Goal: Task Accomplishment & Management: Use online tool/utility

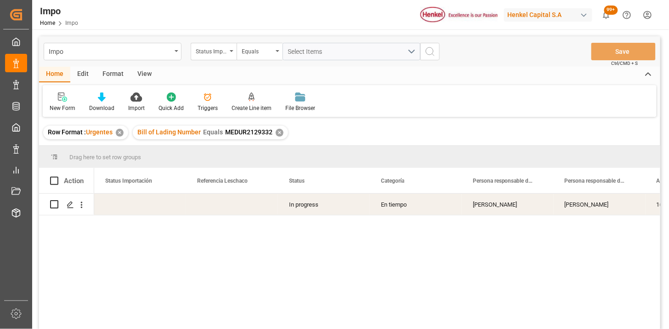
click at [278, 134] on div "✕" at bounding box center [280, 133] width 8 height 8
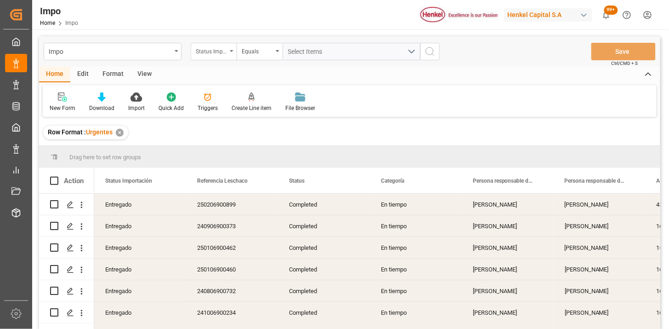
click at [218, 53] on div "Status Importación" at bounding box center [211, 50] width 31 height 11
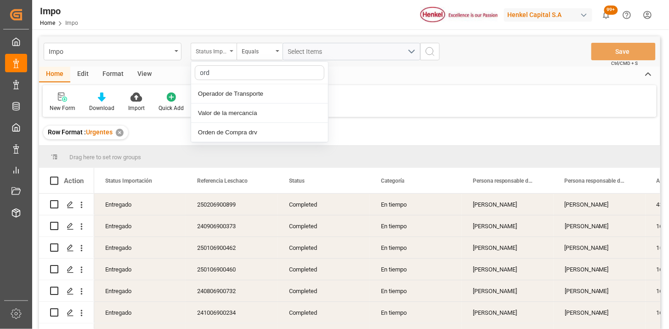
type input "orde"
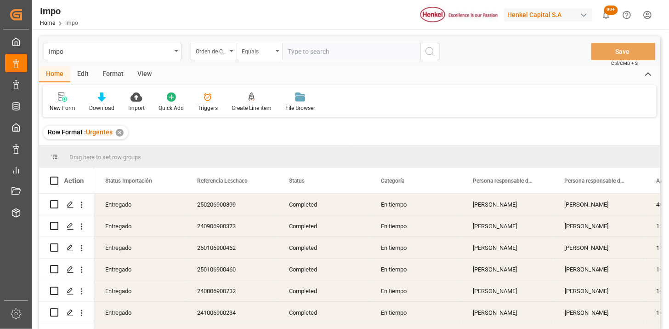
click at [261, 54] on div "Equals" at bounding box center [257, 50] width 31 height 11
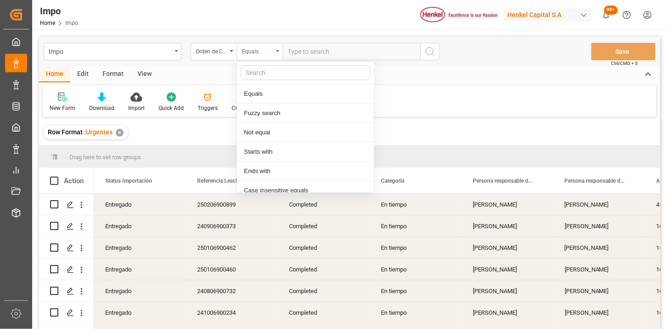
scroll to position [46, 0]
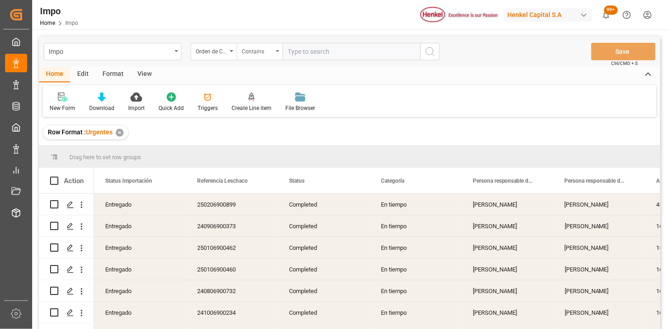
paste input "4578400839"
paste input "4578400825"
type input "4578400839,4578400825"
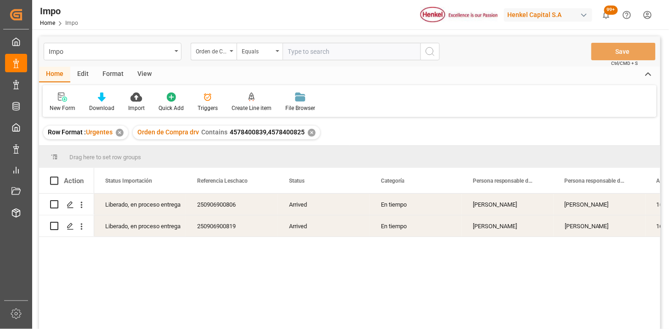
click at [148, 77] on div "View" at bounding box center [145, 75] width 28 height 16
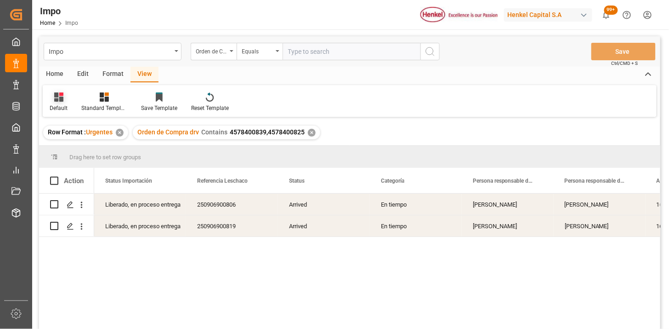
drag, startPoint x: 49, startPoint y: 97, endPoint x: 56, endPoint y: 103, distance: 8.5
click at [50, 99] on div at bounding box center [59, 97] width 18 height 10
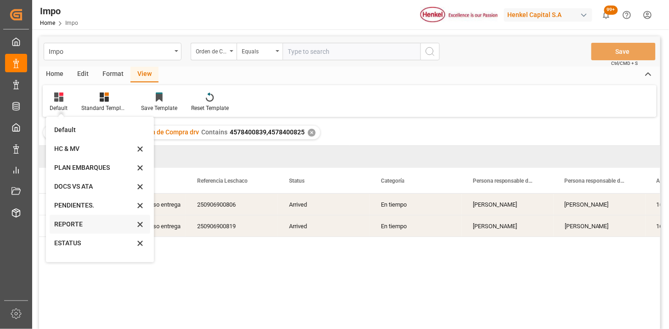
click at [74, 227] on div "REPORTE" at bounding box center [94, 224] width 80 height 10
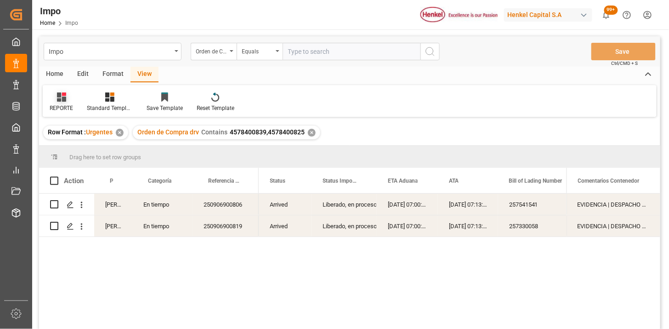
click at [57, 99] on icon at bounding box center [61, 96] width 9 height 9
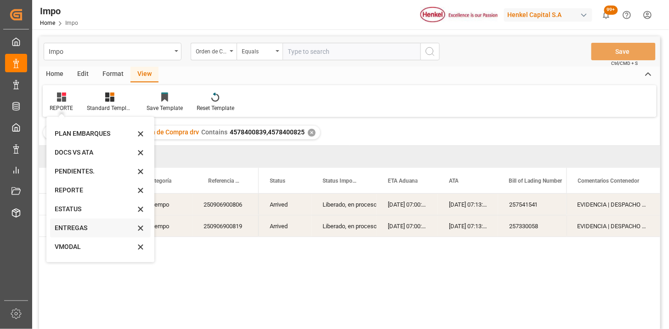
scroll to position [51, 0]
drag, startPoint x: 76, startPoint y: 232, endPoint x: 92, endPoint y: 225, distance: 17.3
click at [76, 232] on div "VMODAL" at bounding box center [95, 230] width 80 height 10
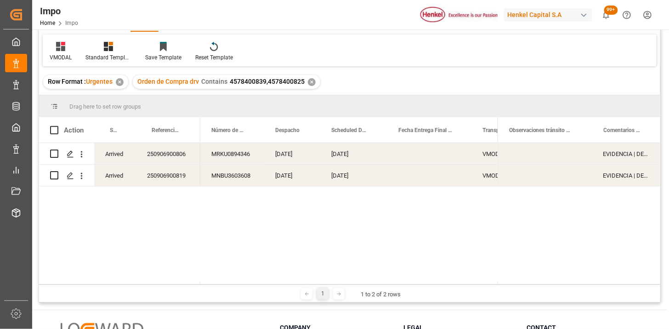
scroll to position [51, 0]
click at [246, 161] on div "MRKU0894346" at bounding box center [232, 152] width 64 height 21
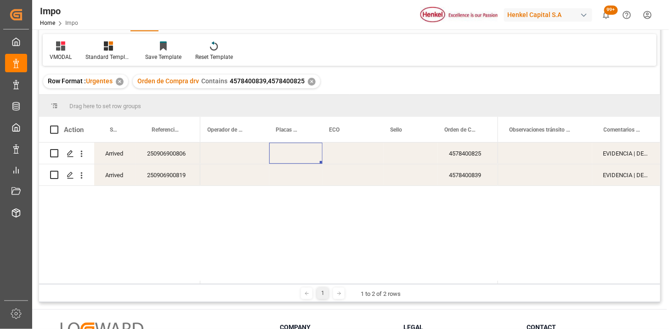
scroll to position [0, 416]
click at [296, 152] on div "Press SPACE to select this row." at bounding box center [295, 152] width 53 height 21
click at [348, 155] on div "Press SPACE to select this row." at bounding box center [353, 152] width 61 height 21
click at [234, 150] on div "Press SPACE to select this row." at bounding box center [235, 152] width 68 height 21
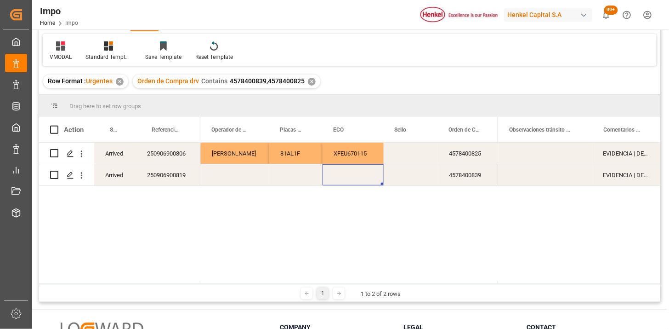
click at [361, 177] on div "Press SPACE to select this row." at bounding box center [353, 174] width 61 height 21
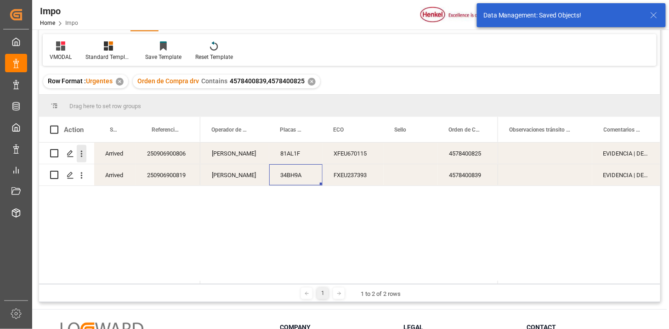
click at [81, 155] on icon "open menu" at bounding box center [82, 153] width 2 height 6
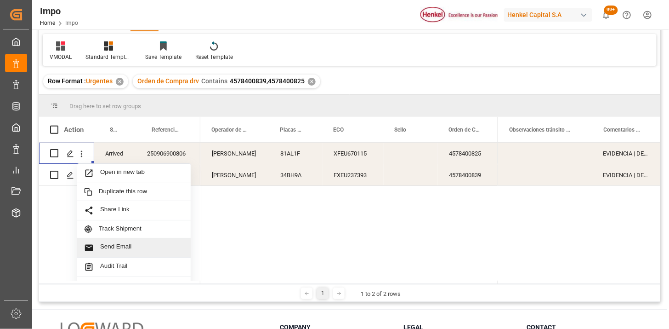
click at [139, 243] on span "Send Email" at bounding box center [142, 248] width 84 height 10
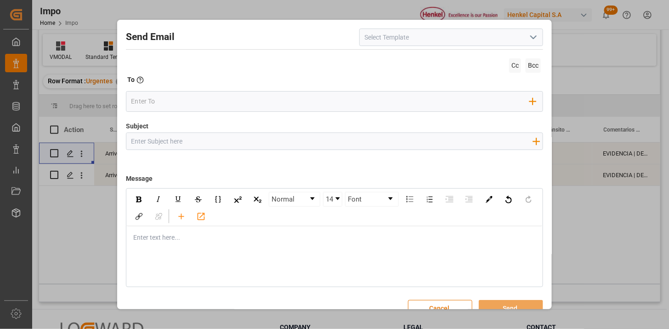
click at [531, 39] on polyline "open menu" at bounding box center [534, 37] width 6 height 3
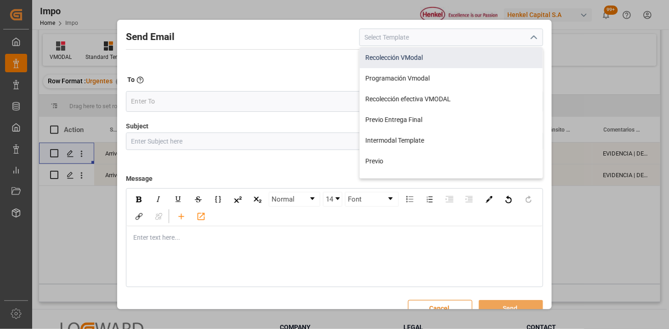
click at [427, 60] on div "Recolección VModal" at bounding box center [451, 57] width 183 height 21
type input "Recolección VModal"
type input "RECOLECCIÓN {{scheduledDeliveryDate}} || OC {{customerpoDerived}} || {{freightF…"
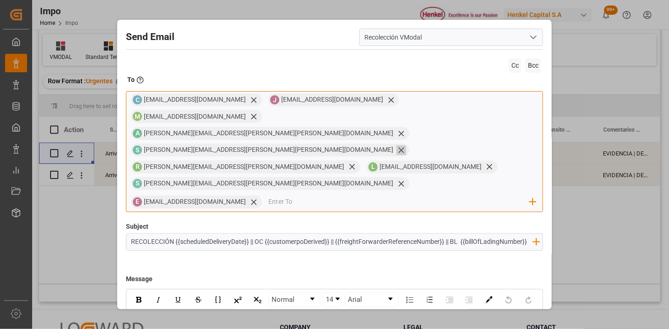
click at [399, 147] on icon at bounding box center [402, 150] width 6 height 6
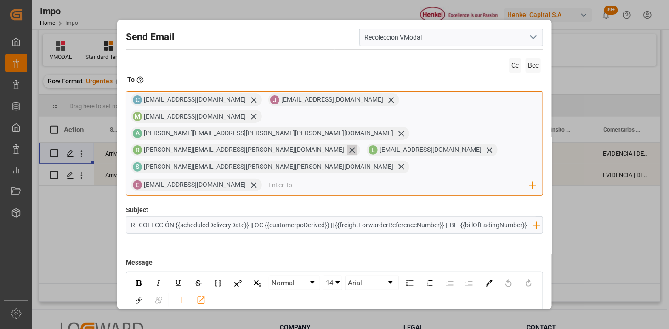
click at [347, 145] on icon at bounding box center [352, 150] width 10 height 10
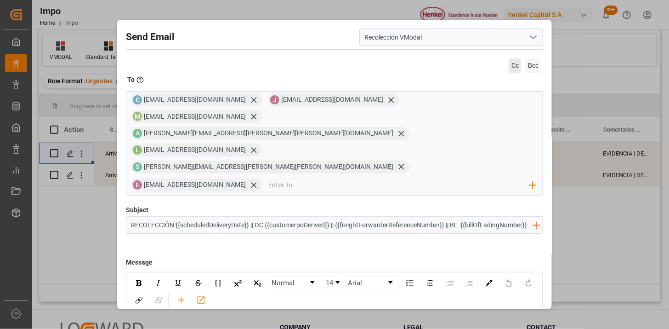
click at [512, 67] on span "Cc" at bounding box center [515, 65] width 12 height 14
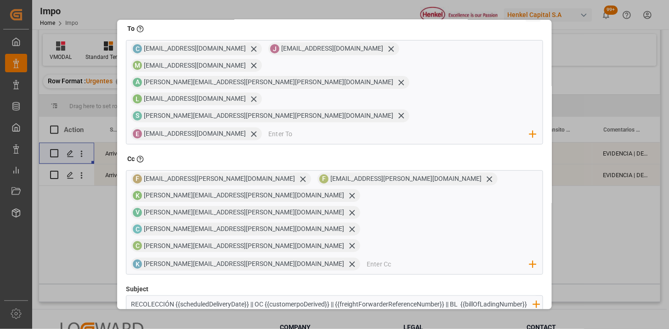
scroll to position [150, 0]
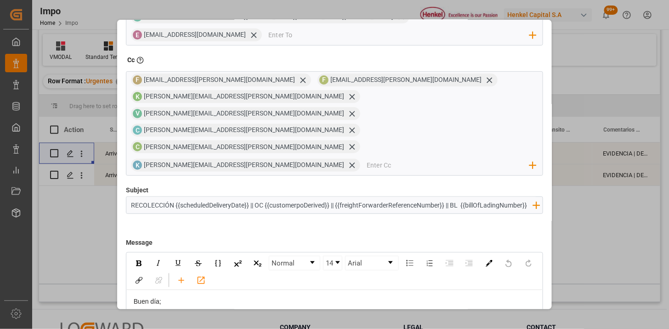
drag, startPoint x: 509, startPoint y: 292, endPoint x: 491, endPoint y: 312, distance: 27.0
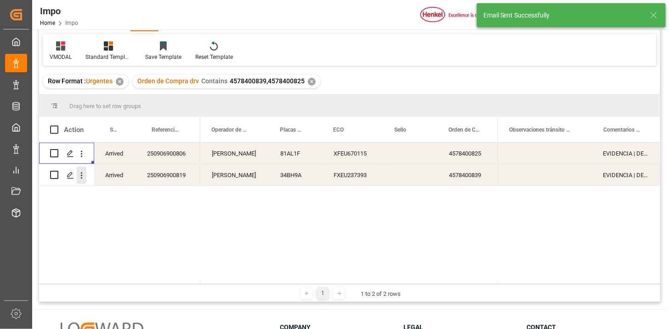
click at [77, 175] on icon "open menu" at bounding box center [82, 176] width 10 height 10
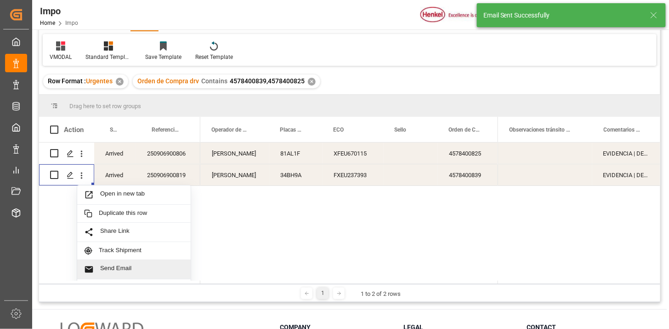
click at [121, 268] on span "Send Email" at bounding box center [142, 269] width 84 height 10
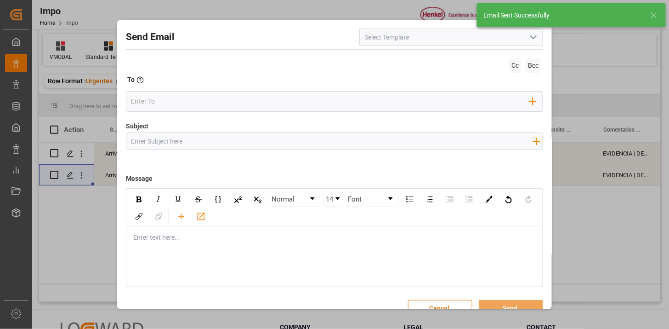
click at [529, 37] on icon "open menu" at bounding box center [533, 37] width 11 height 11
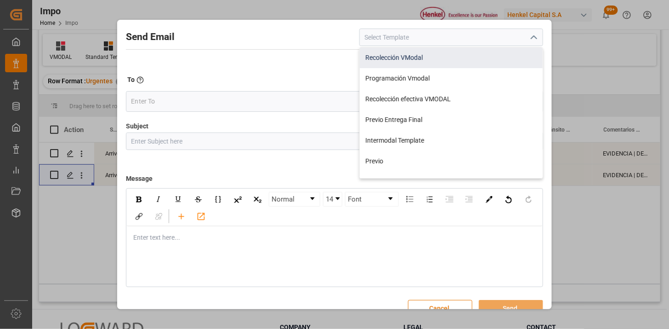
click at [453, 56] on div "Recolección VModal" at bounding box center [451, 57] width 183 height 21
type input "Recolección VModal"
type input "RECOLECCIÓN {{scheduledDeliveryDate}} || OC {{customerpoDerived}} || {{freightF…"
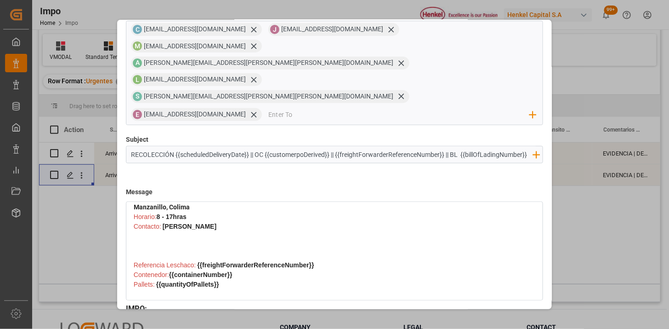
scroll to position [204, 0]
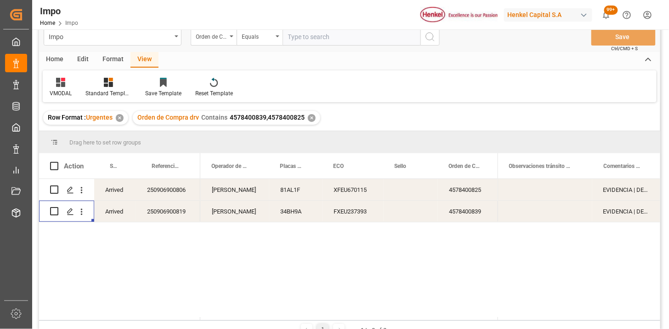
scroll to position [0, 0]
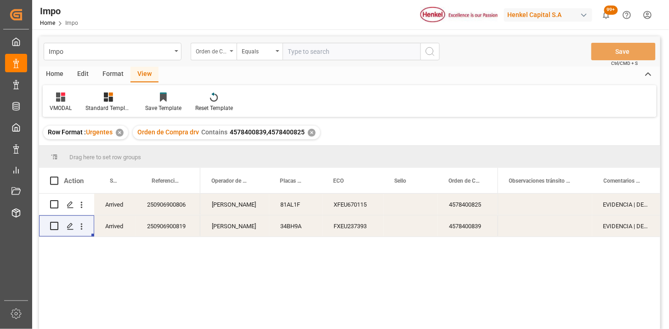
click at [218, 52] on div "Orden de Compra drv" at bounding box center [211, 50] width 31 height 11
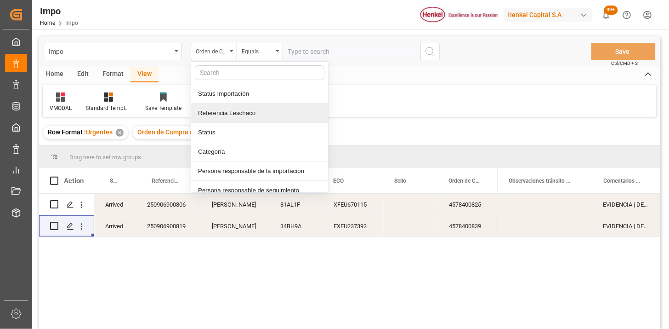
drag, startPoint x: 247, startPoint y: 112, endPoint x: 260, endPoint y: 69, distance: 44.6
click at [247, 112] on div "Referencia Leschaco" at bounding box center [259, 112] width 137 height 19
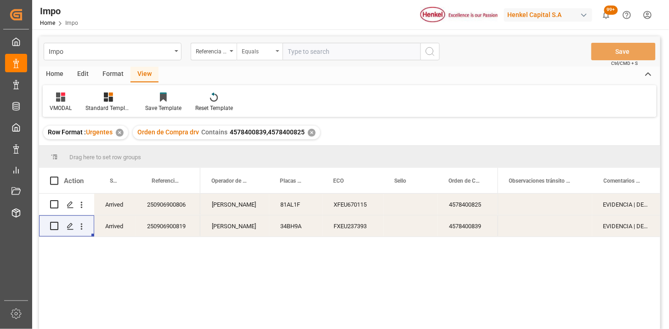
click at [256, 51] on div "Equals" at bounding box center [257, 50] width 31 height 11
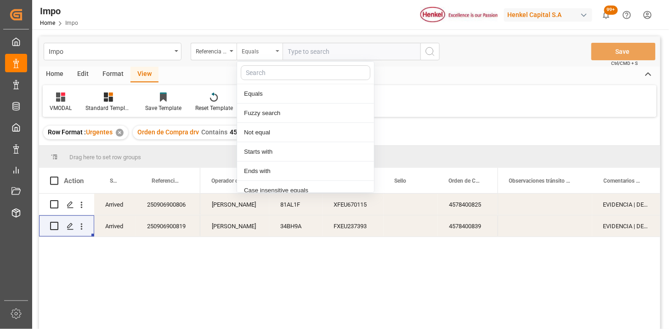
scroll to position [46, 0]
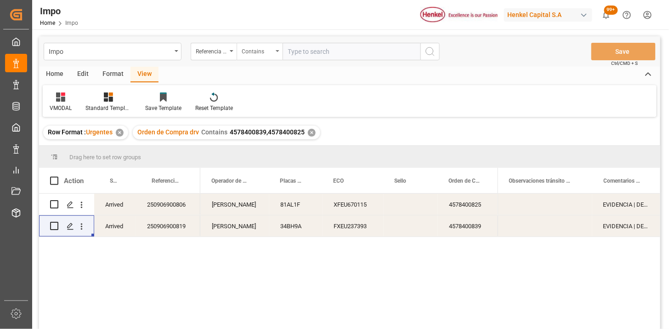
paste input "250806900794"
paste input "250906900301"
type input "250806900794,250906900301"
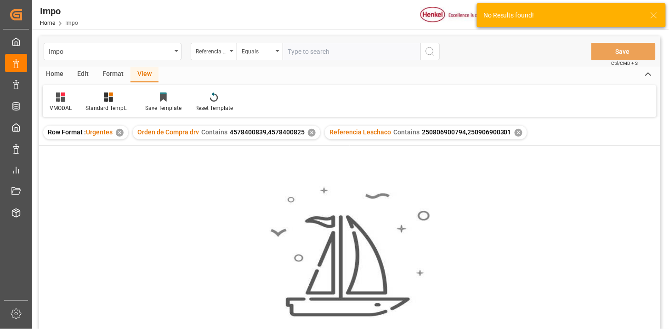
click at [309, 131] on div "✕" at bounding box center [312, 133] width 8 height 8
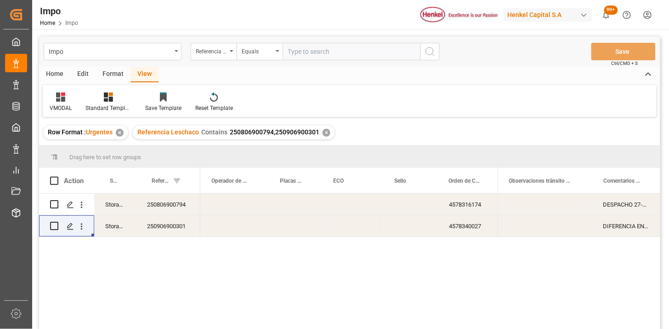
click at [489, 210] on div "4578316174" at bounding box center [469, 203] width 62 height 21
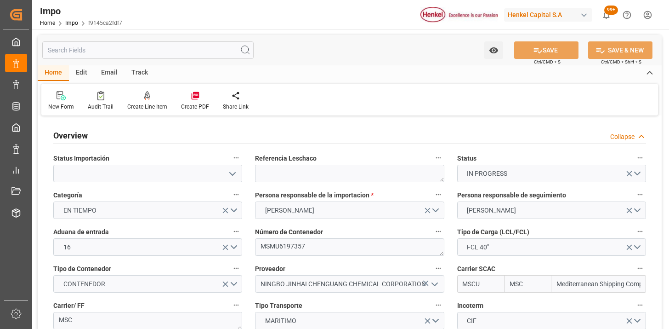
type input "MSC"
type input "Mediterranean Shipping Company"
type input "1"
type input "58"
type input "32"
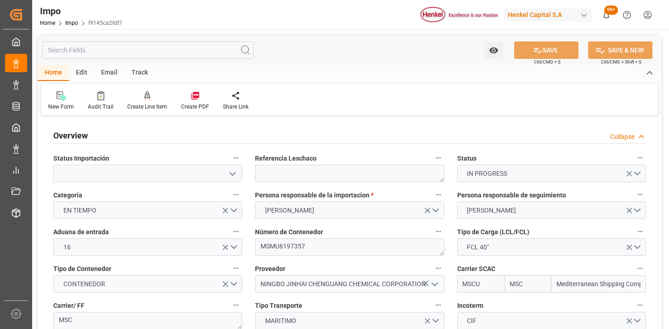
type input "[DATE]"
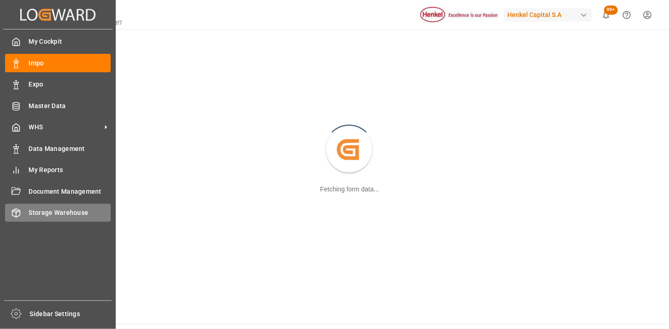
click at [57, 209] on span "Storage Warehouse" at bounding box center [70, 213] width 82 height 10
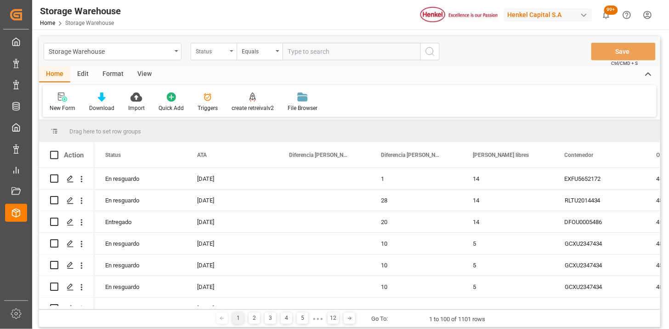
click at [213, 48] on div "Status" at bounding box center [211, 50] width 31 height 11
type input "orde"
click at [263, 48] on div "Equals" at bounding box center [257, 50] width 31 height 11
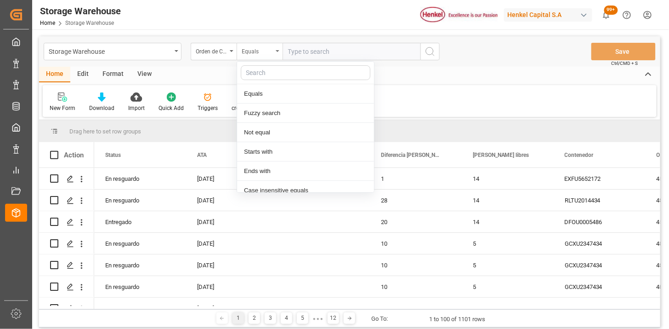
scroll to position [46, 0]
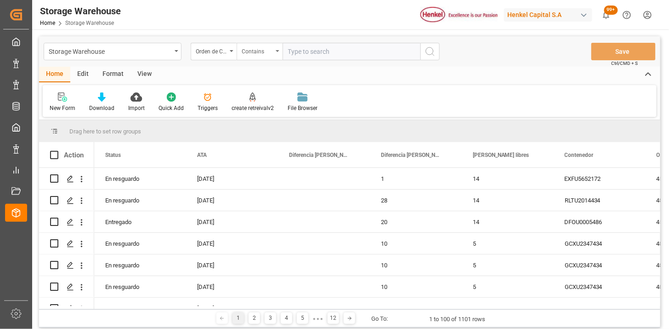
paste input "4578316174 4578340027"
type input "4578316174,4578340027"
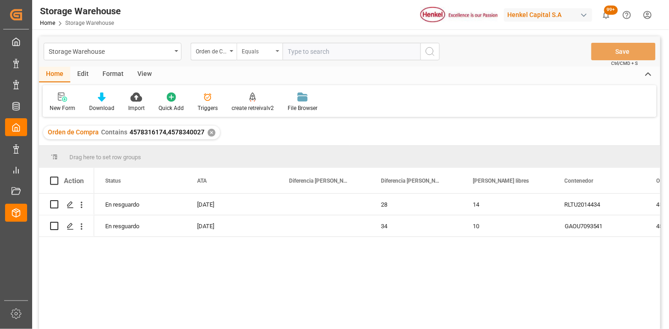
scroll to position [51, 0]
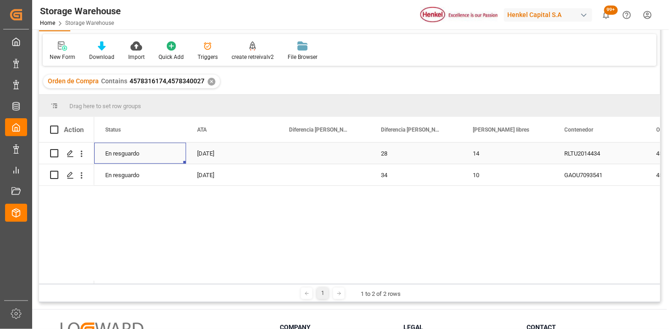
click at [128, 162] on div "En resguardo" at bounding box center [140, 152] width 92 height 21
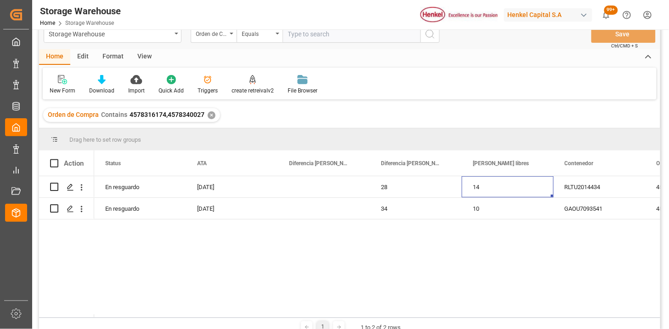
scroll to position [0, 0]
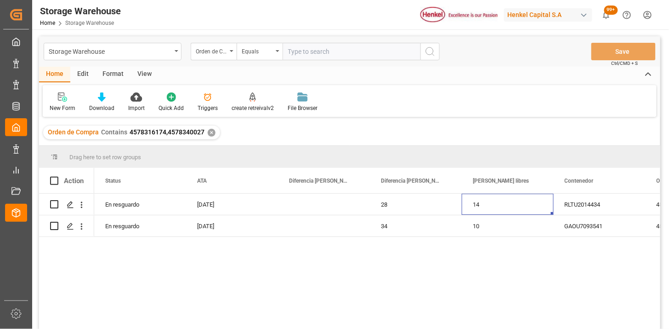
click at [142, 70] on div "View" at bounding box center [145, 75] width 28 height 16
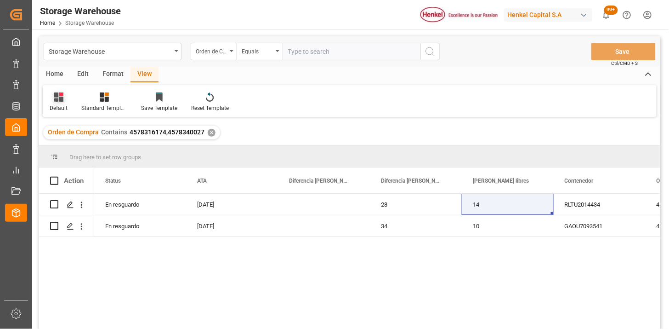
click at [55, 100] on icon at bounding box center [58, 96] width 9 height 9
drag, startPoint x: 71, startPoint y: 152, endPoint x: 90, endPoint y: 149, distance: 18.6
click at [72, 152] on div "REPORTE." at bounding box center [94, 149] width 80 height 10
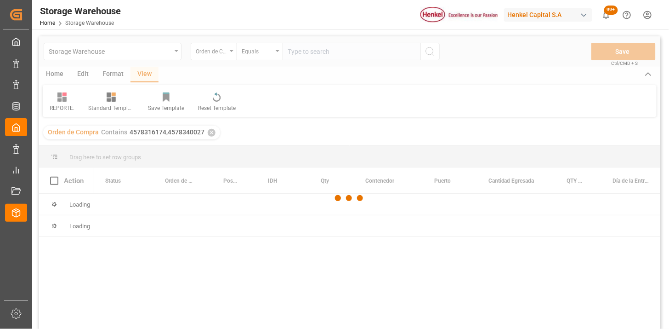
scroll to position [51, 0]
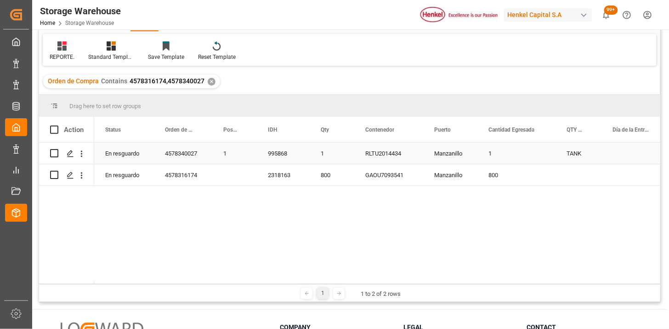
click at [189, 155] on div "4578340027" at bounding box center [183, 152] width 58 height 21
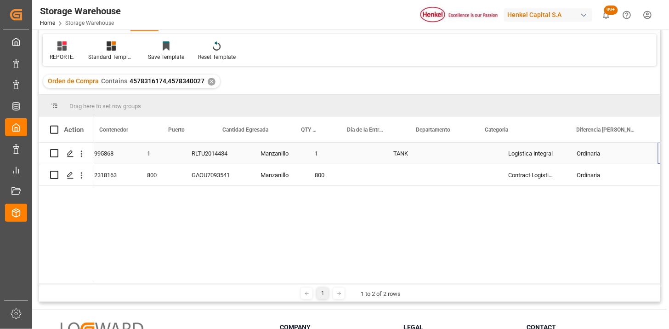
scroll to position [0, 266]
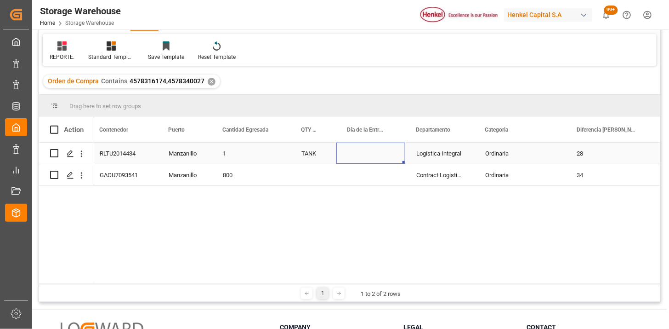
click at [368, 153] on div "Press SPACE to select this row." at bounding box center [370, 152] width 69 height 21
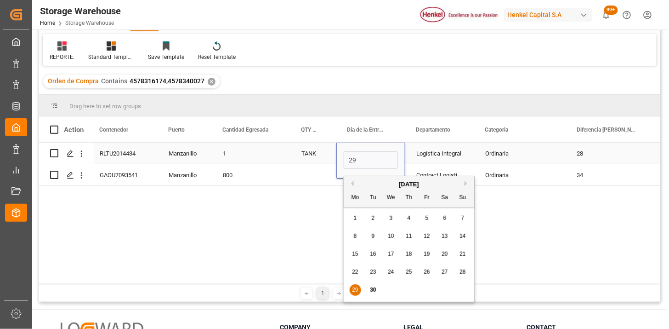
type input "29-09-2025"
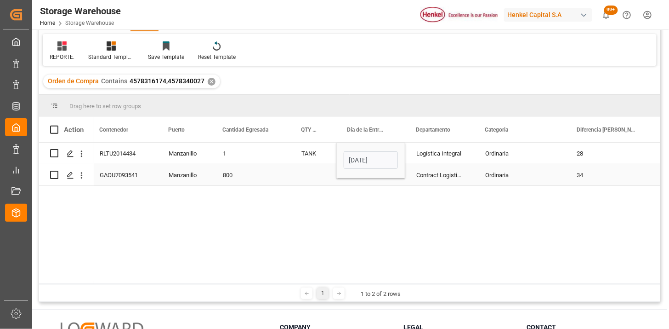
click at [314, 175] on div "Press SPACE to select this row." at bounding box center [313, 174] width 46 height 21
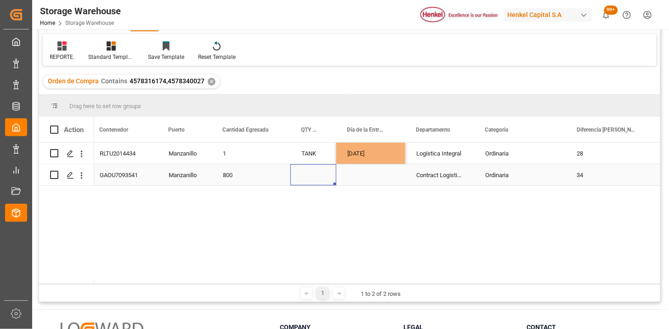
click at [354, 178] on div "Press SPACE to select this row." at bounding box center [370, 174] width 69 height 21
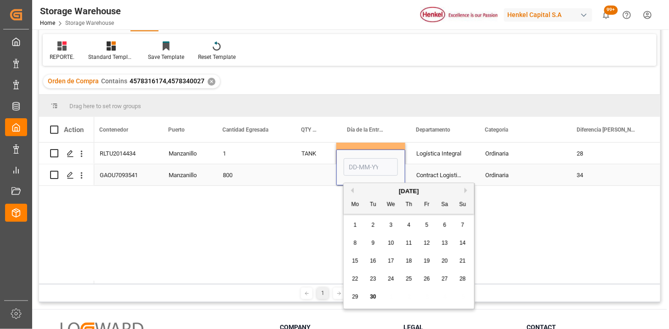
click at [354, 178] on div "Press SPACE to select this row." at bounding box center [370, 167] width 69 height 36
click at [357, 172] on input "Press SPACE to select this row." at bounding box center [371, 166] width 54 height 17
type input "[DATE]"
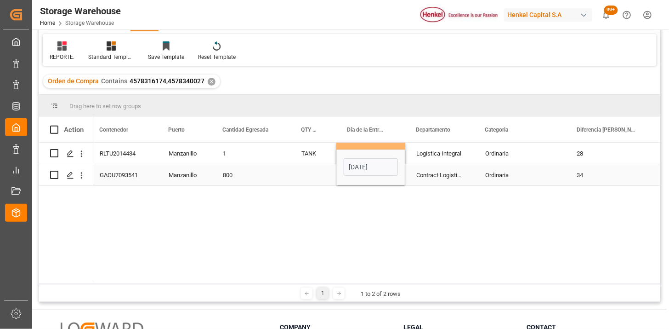
click at [306, 173] on div "Press SPACE to select this row." at bounding box center [313, 174] width 46 height 21
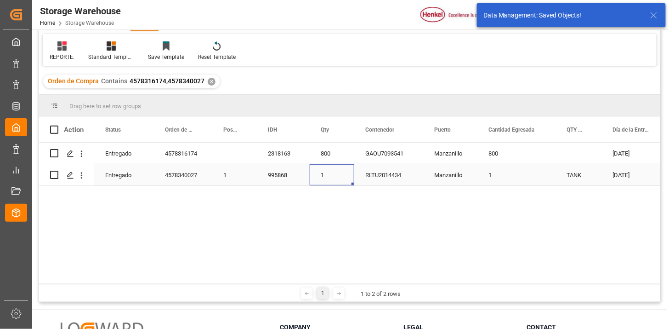
scroll to position [0, 0]
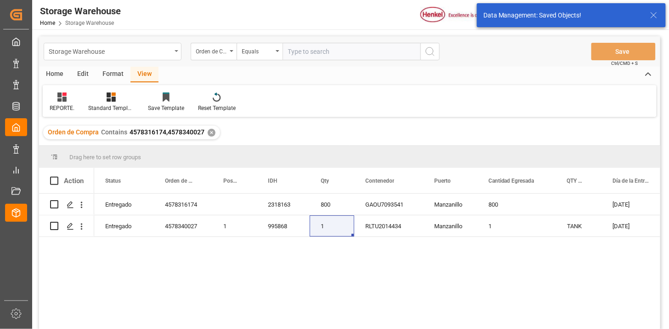
click at [158, 51] on div "Storage Warehouse" at bounding box center [110, 50] width 123 height 11
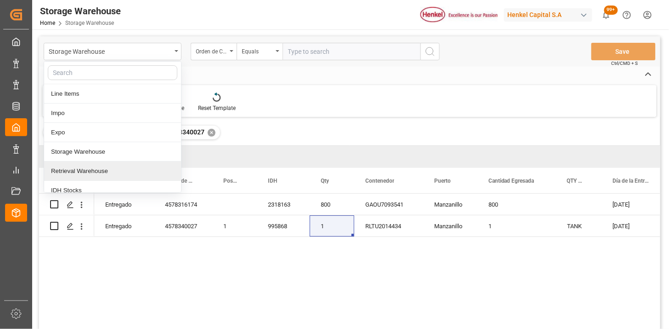
click at [123, 168] on div "Retrieval Warehouse" at bounding box center [112, 170] width 137 height 19
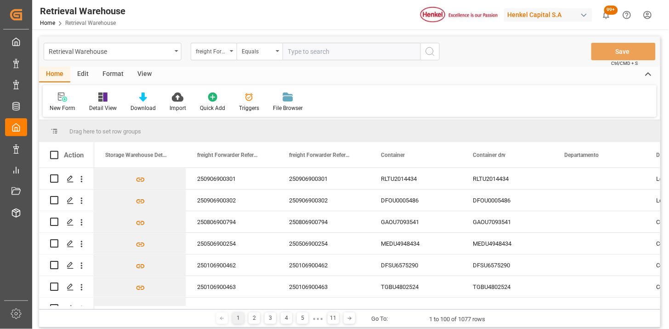
click at [221, 54] on div "freight Forwarder Reference Number" at bounding box center [211, 50] width 31 height 11
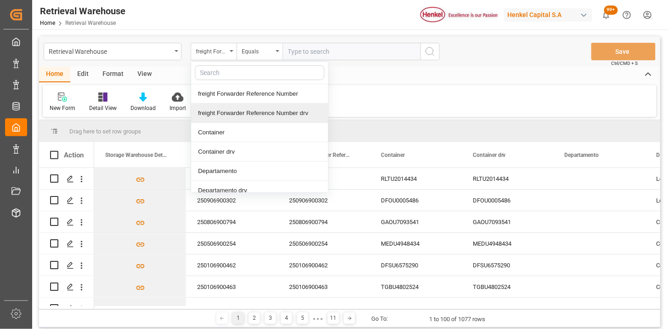
click at [239, 113] on div "freight Forwarder Reference Number drv" at bounding box center [259, 112] width 137 height 19
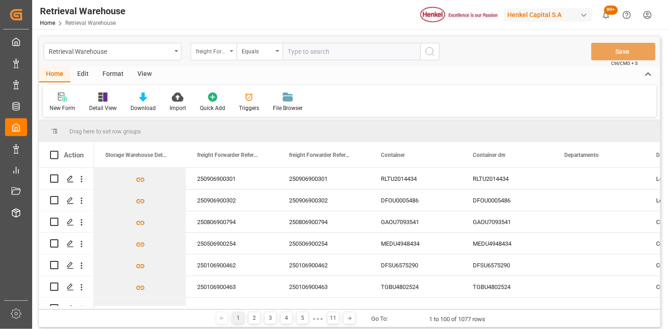
click at [223, 52] on div "freight Forwarder Reference Number drv" at bounding box center [211, 50] width 31 height 11
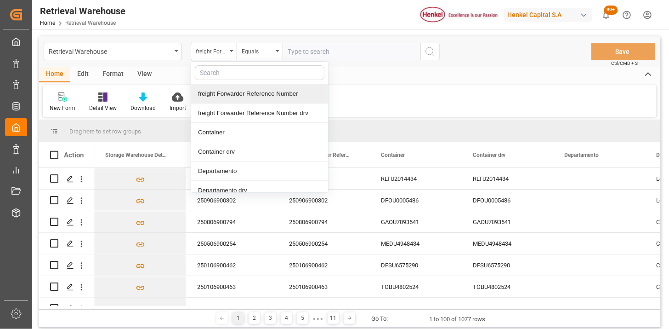
drag, startPoint x: 239, startPoint y: 93, endPoint x: 259, endPoint y: 81, distance: 23.7
click at [242, 92] on div "freight Forwarder Reference Number" at bounding box center [259, 93] width 137 height 19
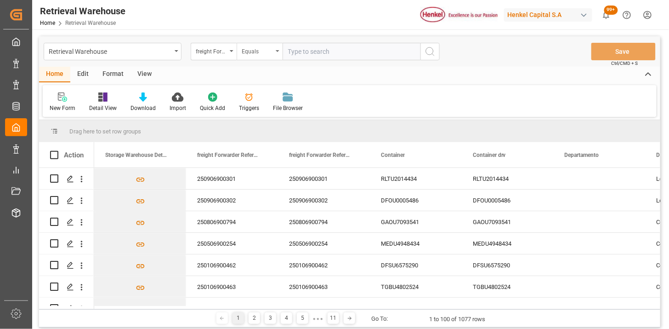
click at [266, 54] on div "Equals" at bounding box center [257, 50] width 31 height 11
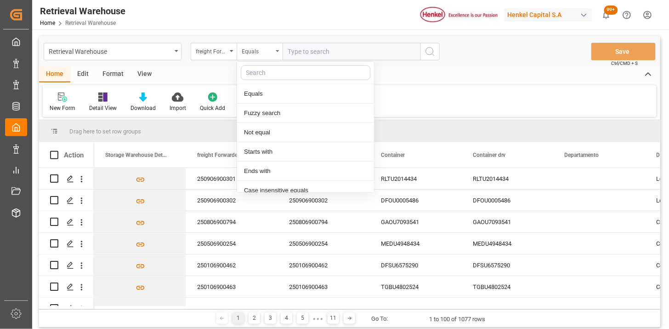
scroll to position [46, 0]
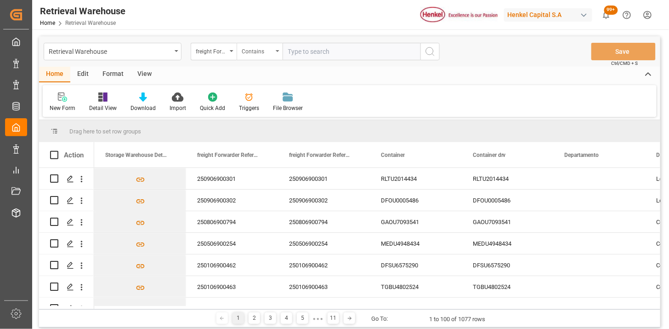
paste input "250806900794 250906900301"
type input "250806900794,250906900301"
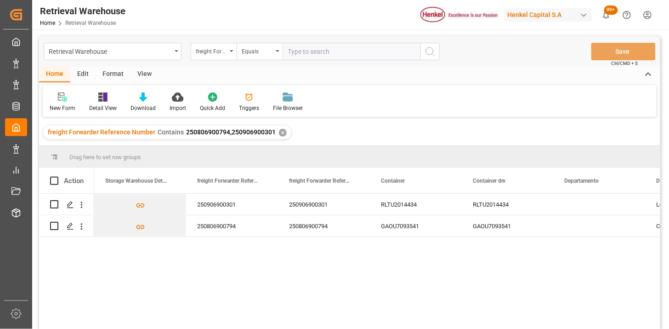
click at [144, 68] on div "View" at bounding box center [145, 75] width 28 height 16
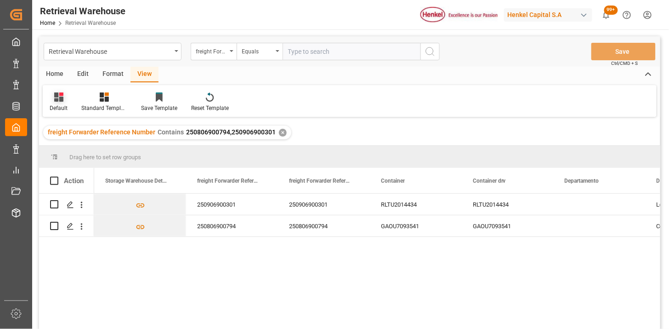
click at [56, 102] on div "Default" at bounding box center [59, 102] width 32 height 20
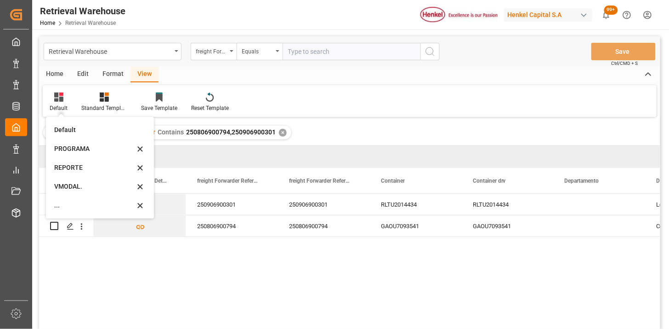
drag, startPoint x: 56, startPoint y: 102, endPoint x: 85, endPoint y: 167, distance: 71.6
click at [75, 171] on div "REPORTE" at bounding box center [94, 168] width 80 height 10
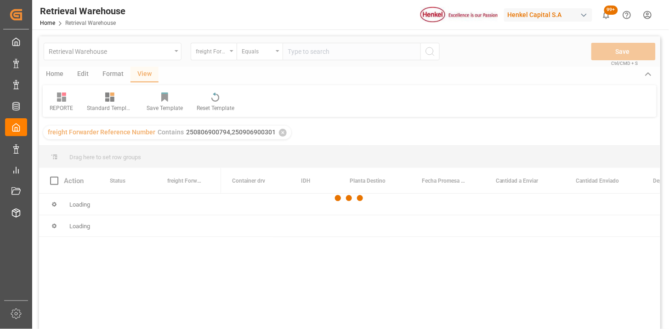
scroll to position [51, 0]
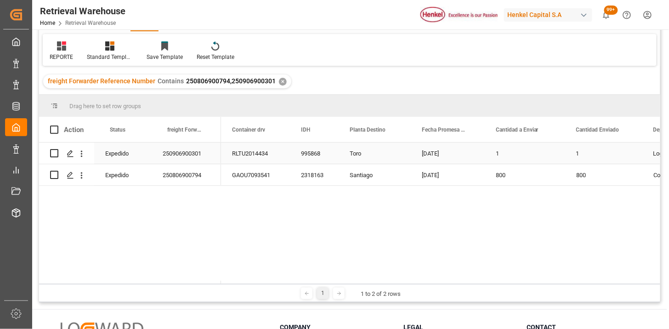
click at [204, 155] on div "250906900301" at bounding box center [186, 152] width 69 height 21
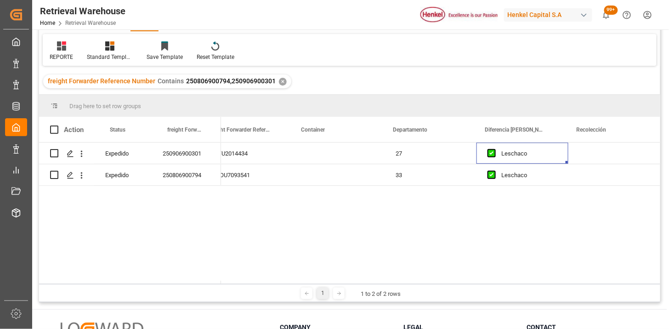
scroll to position [0, 0]
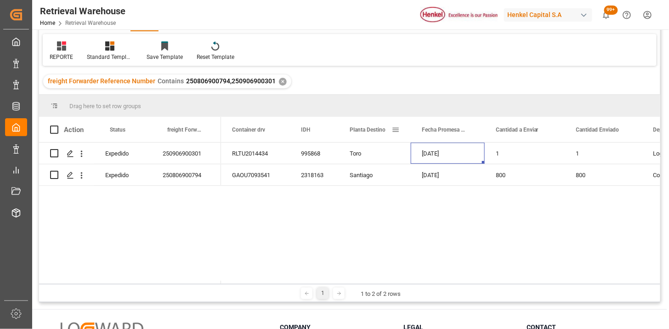
click at [395, 129] on span at bounding box center [396, 129] width 8 height 8
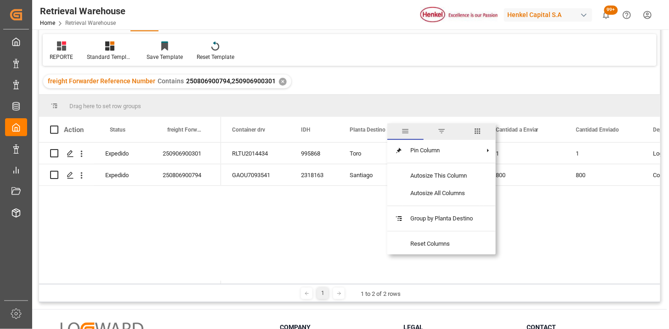
click at [478, 131] on span "columns" at bounding box center [478, 131] width 8 height 8
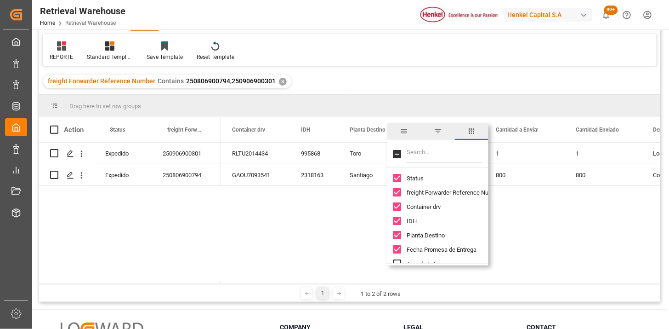
click at [449, 148] on input "Filter Columns Input" at bounding box center [445, 154] width 76 height 18
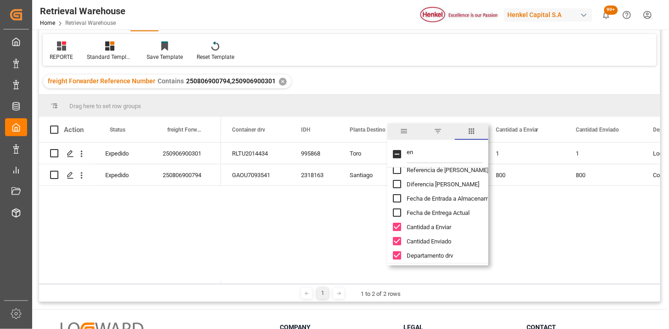
type input "en"
click at [461, 210] on span "Fecha de Entrega Actual" at bounding box center [438, 212] width 63 height 7
checkbox input "true"
click at [365, 176] on div "Santiago" at bounding box center [375, 174] width 72 height 21
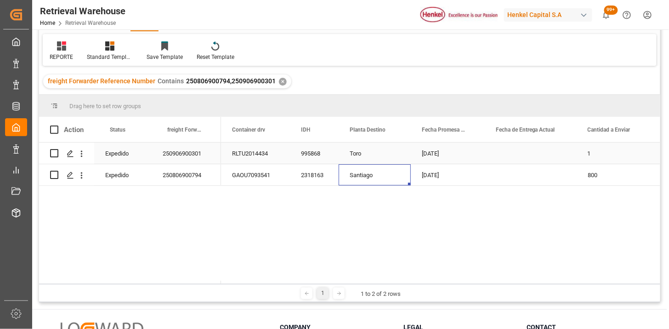
click at [539, 148] on div "Press SPACE to select this row." at bounding box center [531, 152] width 92 height 21
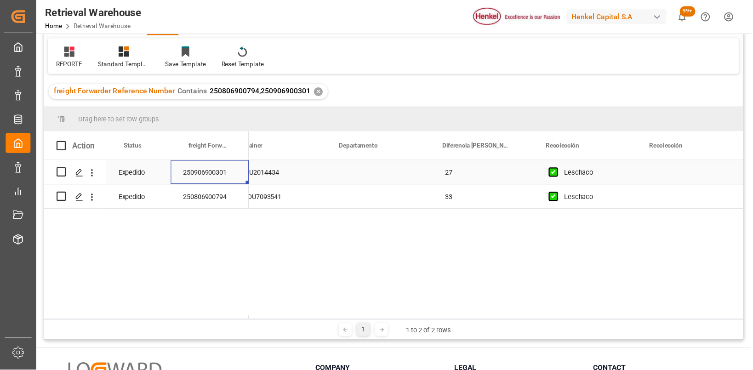
scroll to position [0, 0]
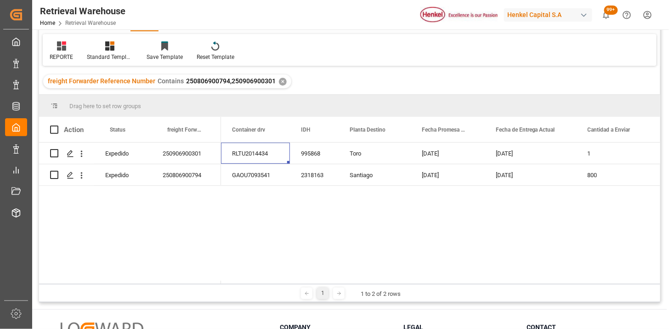
click at [649, 12] on html "Created by potrace 1.15, written by Peter Selinger 2001-2017 Created by potrace…" at bounding box center [334, 164] width 669 height 329
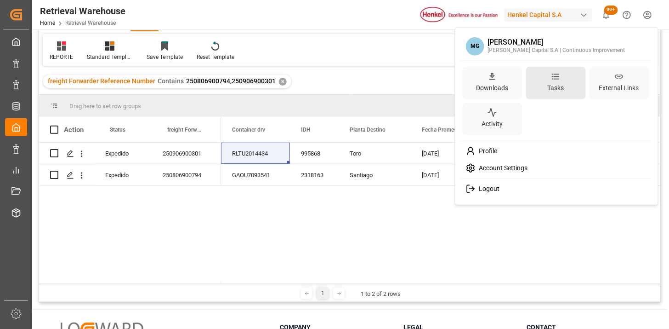
click at [553, 79] on icon at bounding box center [555, 77] width 7 height 3
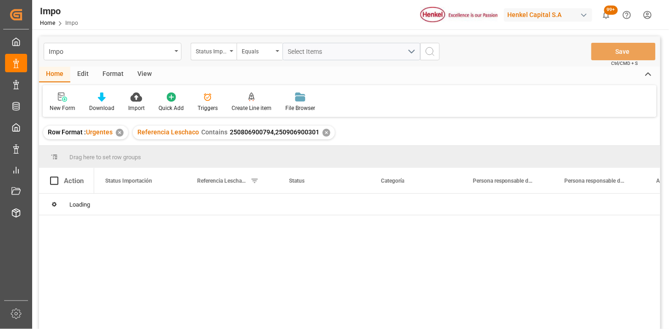
click at [145, 76] on div "View" at bounding box center [145, 75] width 28 height 16
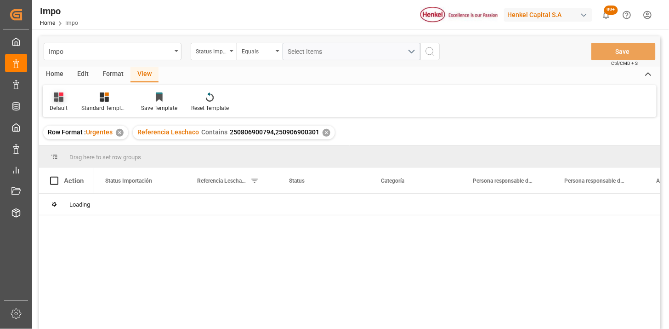
click at [62, 100] on icon at bounding box center [58, 96] width 9 height 9
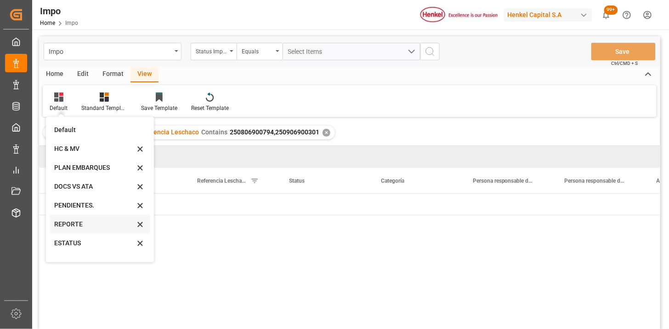
click at [84, 224] on div "REPORTE" at bounding box center [94, 224] width 80 height 10
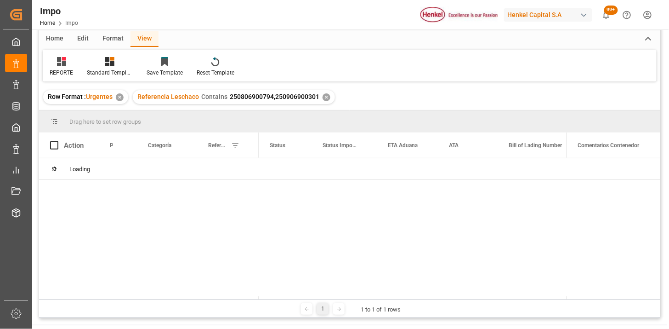
scroll to position [51, 0]
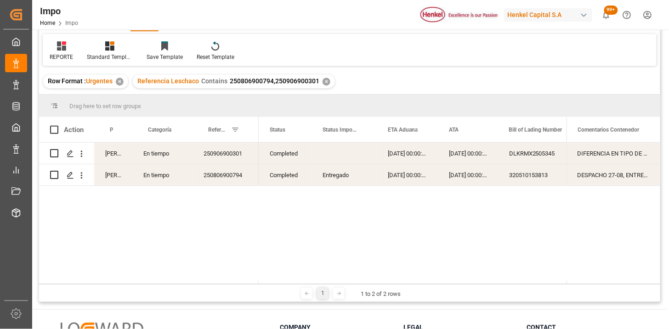
click at [179, 157] on div "En tiempo" at bounding box center [162, 152] width 60 height 21
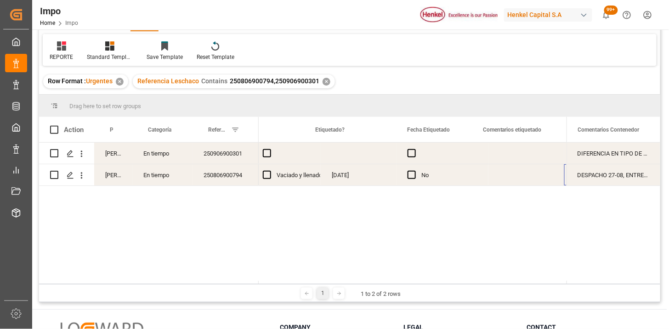
scroll to position [0, 0]
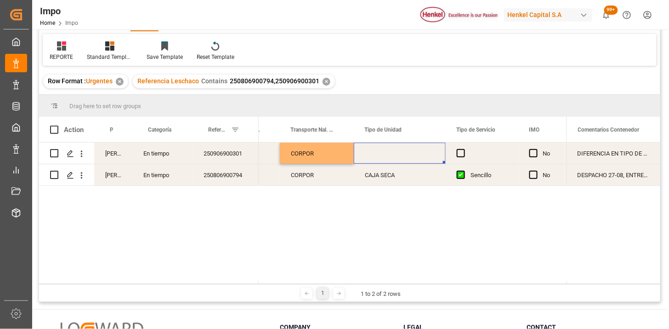
click at [368, 154] on div "Press SPACE to select this row." at bounding box center [400, 152] width 92 height 21
click at [368, 154] on input "Press SPACE to select this row." at bounding box center [399, 158] width 77 height 17
type input "TRAILER"
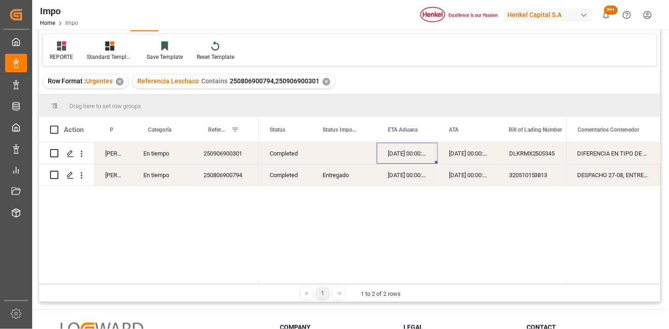
click at [326, 81] on div "✕" at bounding box center [327, 82] width 8 height 8
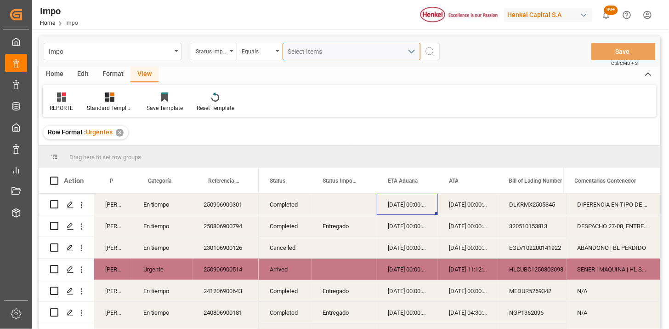
click at [308, 48] on span "Select Items" at bounding box center [307, 51] width 39 height 7
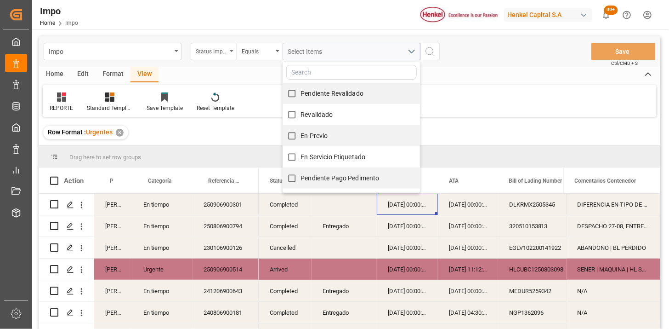
click at [201, 54] on div "Status Importación" at bounding box center [211, 50] width 31 height 11
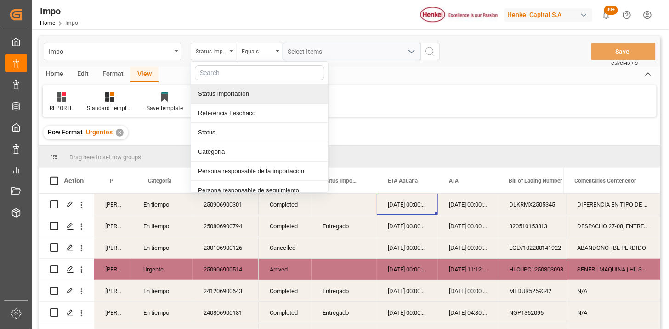
drag, startPoint x: 235, startPoint y: 112, endPoint x: 261, endPoint y: 97, distance: 30.0
click at [238, 112] on div "Referencia Leschaco" at bounding box center [259, 112] width 137 height 19
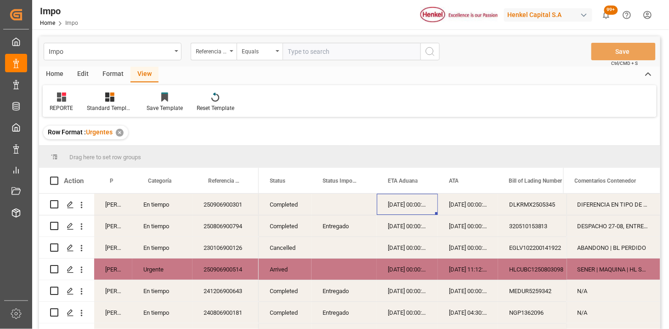
click at [300, 51] on input "text" at bounding box center [352, 51] width 138 height 17
type input "251006900152"
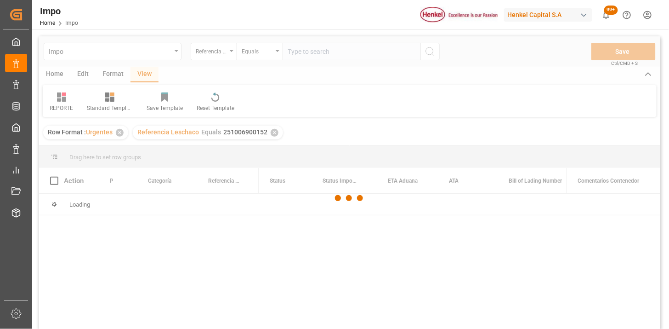
scroll to position [51, 0]
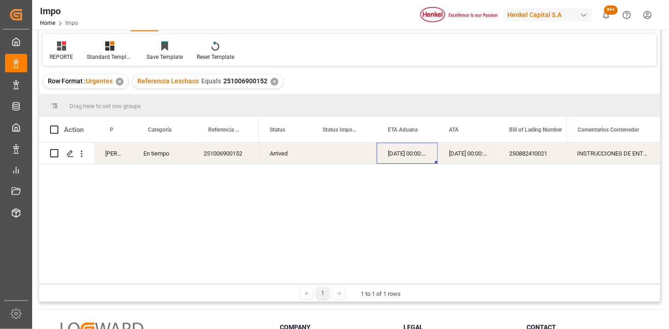
click at [410, 159] on div "[DATE] 00:00:00" at bounding box center [407, 152] width 61 height 21
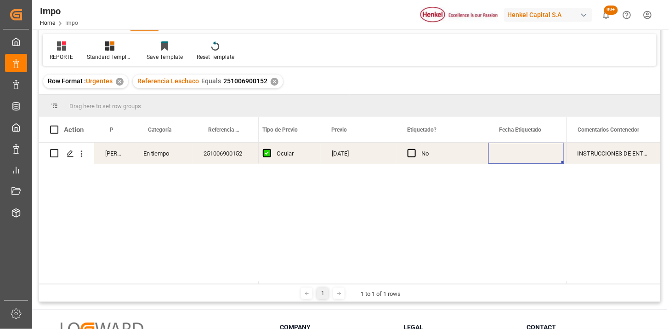
scroll to position [0, 1180]
click at [425, 156] on div "Press SPACE to select this row." at bounding box center [435, 152] width 74 height 21
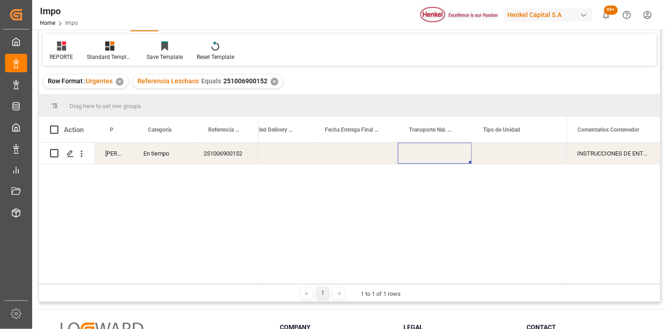
click at [425, 156] on div "Press SPACE to select this row." at bounding box center [435, 152] width 74 height 21
click at [425, 156] on input "Press SPACE to select this row." at bounding box center [434, 158] width 59 height 17
type input "VMODAL / ROFE"
click at [509, 153] on div "Press SPACE to select this row." at bounding box center [518, 152] width 92 height 21
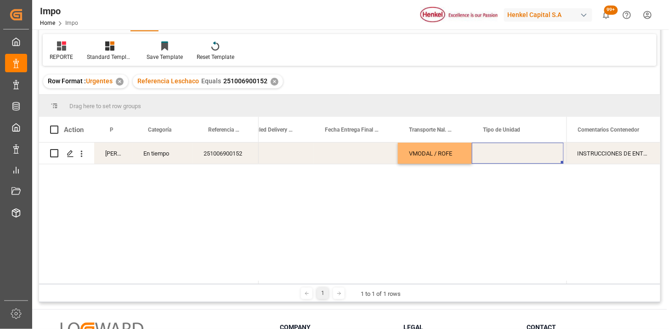
click at [509, 153] on div "Press SPACE to select this row." at bounding box center [518, 152] width 92 height 21
click at [509, 153] on input "Press SPACE to select this row." at bounding box center [517, 158] width 77 height 17
type input "FERROCARRIL"
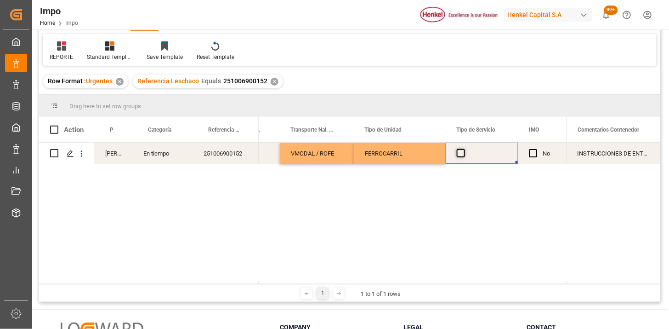
click at [461, 154] on span "Press SPACE to select this row." at bounding box center [461, 153] width 8 height 8
click at [464, 149] on input "Press SPACE to select this row." at bounding box center [464, 149] width 0 height 0
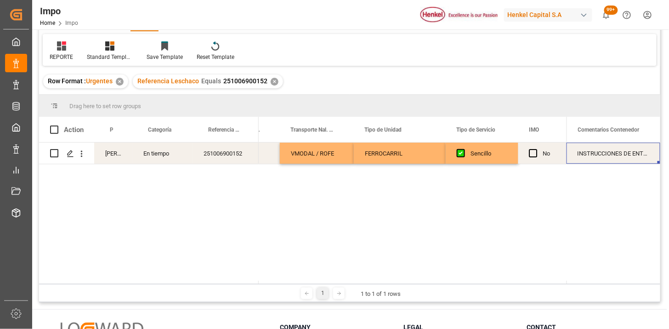
click at [593, 152] on div "INSTRUCCIONES DE ENTREGA" at bounding box center [614, 152] width 94 height 21
click at [593, 152] on input "INSTRUCCIONES DE ENTREGA" at bounding box center [613, 158] width 79 height 17
type input "N/A"
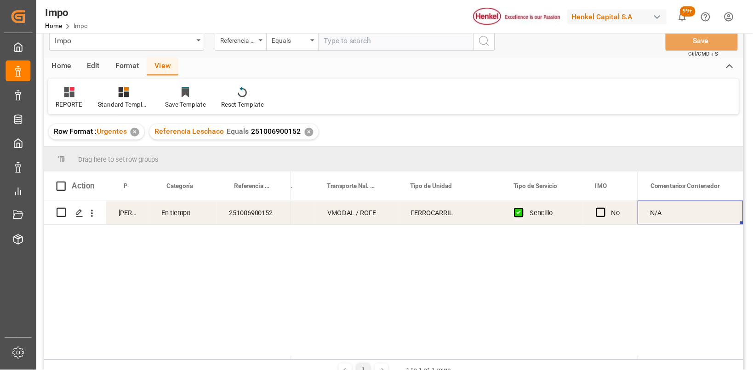
scroll to position [0, 0]
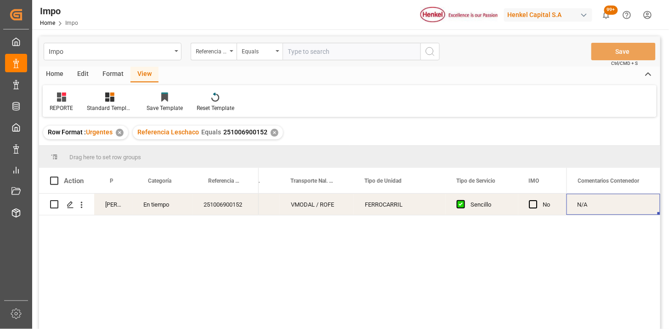
click at [311, 47] on input "text" at bounding box center [352, 51] width 138 height 17
paste input "HAMB97300"
type input "HAMB97300"
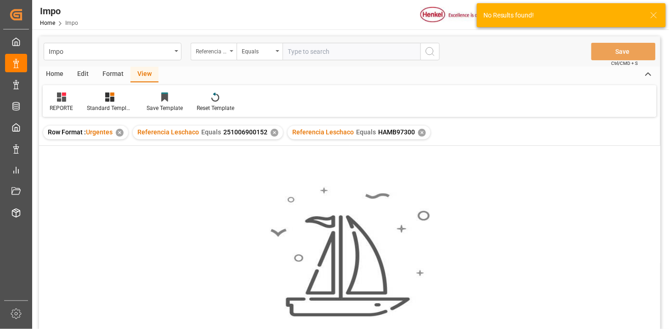
click at [222, 51] on div "Referencia Leschaco" at bounding box center [211, 50] width 31 height 11
type input "bil"
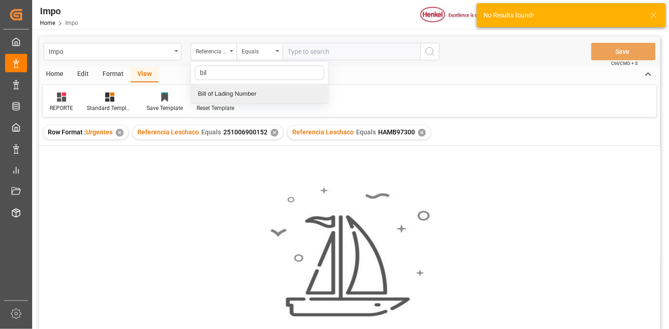
click at [233, 93] on div "Bill of Lading Number" at bounding box center [259, 93] width 137 height 19
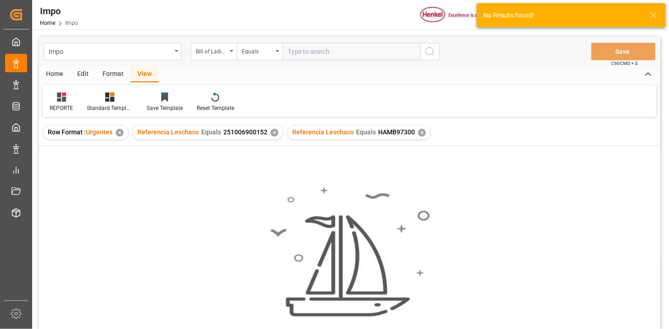
click at [304, 54] on input "text" at bounding box center [352, 51] width 138 height 17
paste input "HAMB97300"
type input "HAMB97300"
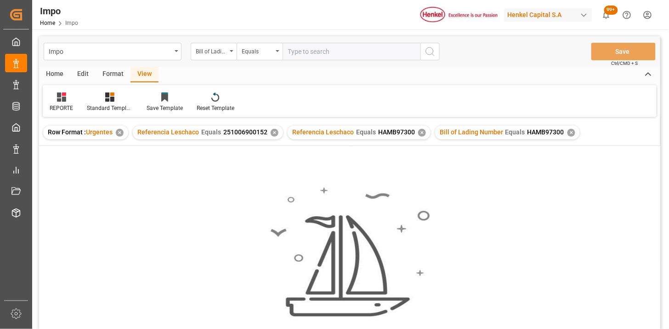
click at [272, 133] on div "✕" at bounding box center [275, 133] width 8 height 8
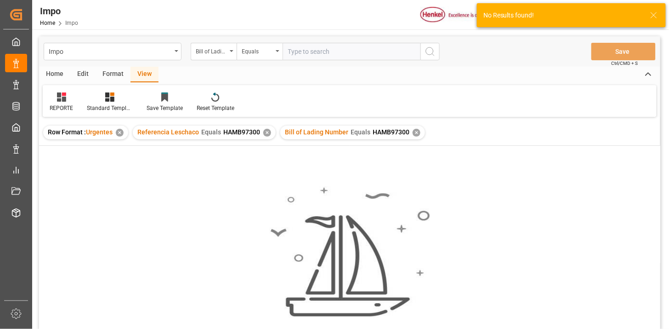
click at [267, 133] on div "✕" at bounding box center [267, 133] width 8 height 8
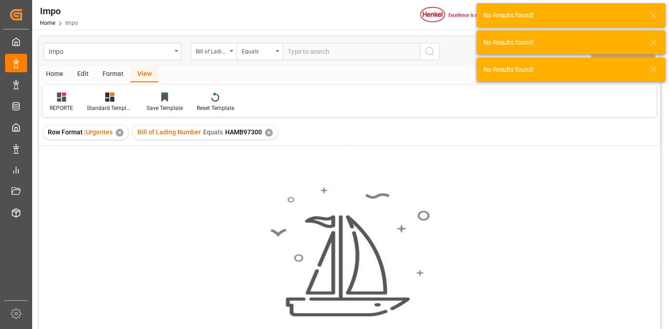
drag, startPoint x: 267, startPoint y: 131, endPoint x: 276, endPoint y: 136, distance: 9.9
click at [270, 134] on div "Bill of Lading Number Equals HAMB97300 ✕" at bounding box center [205, 132] width 145 height 14
click at [270, 134] on div "✕" at bounding box center [269, 133] width 8 height 8
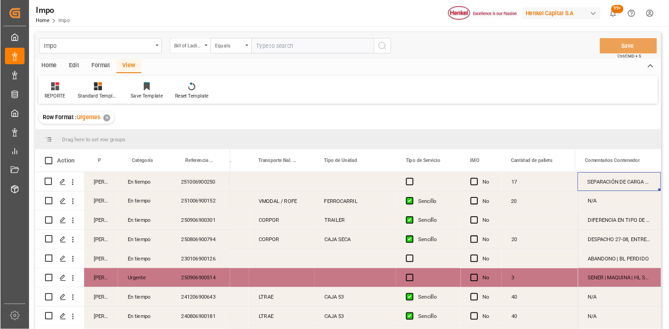
scroll to position [0, 1709]
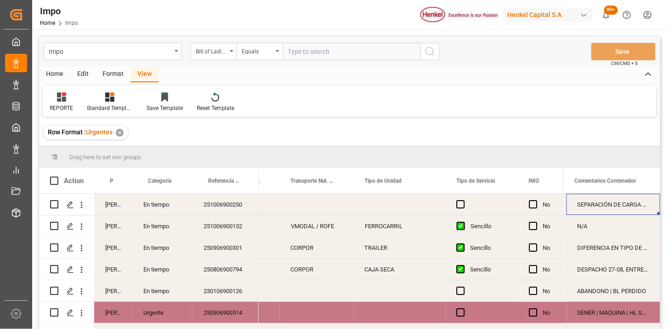
click at [57, 75] on div "Home" at bounding box center [54, 75] width 31 height 16
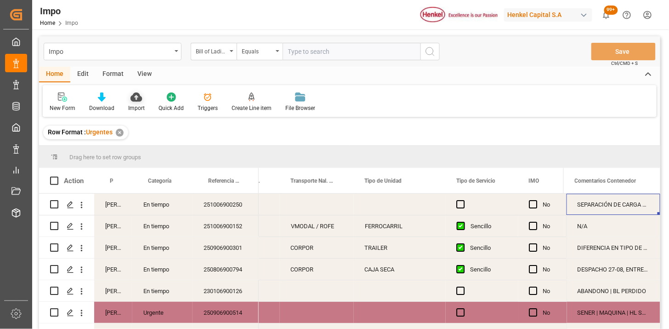
click at [137, 100] on icon at bounding box center [136, 96] width 11 height 9
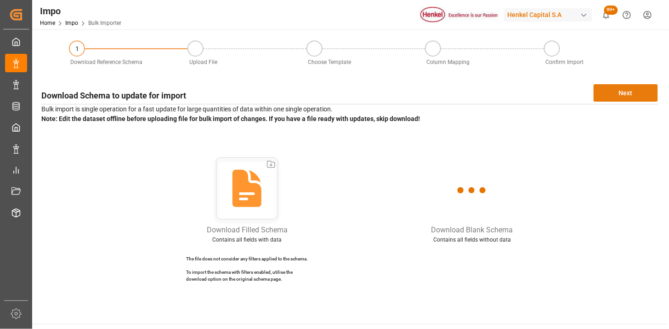
click at [617, 97] on button "Next" at bounding box center [626, 92] width 64 height 17
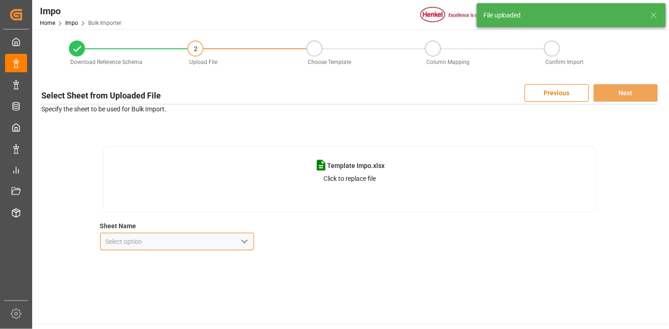
drag, startPoint x: 251, startPoint y: 237, endPoint x: 246, endPoint y: 241, distance: 6.5
click at [250, 238] on div at bounding box center [177, 241] width 154 height 17
click at [245, 241] on icon "open menu" at bounding box center [244, 241] width 11 height 11
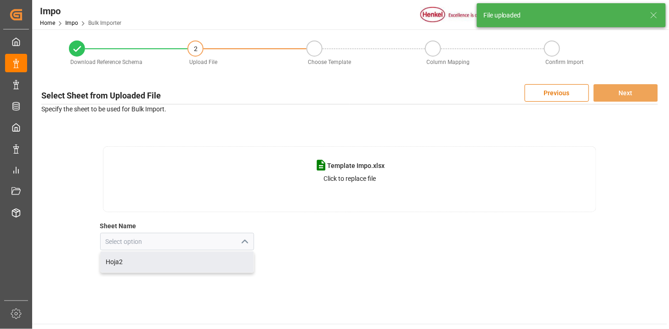
drag, startPoint x: 216, startPoint y: 259, endPoint x: 323, endPoint y: 246, distance: 107.9
click at [216, 260] on div "Hoja2" at bounding box center [178, 261] width 154 height 21
type input "Hoja2"
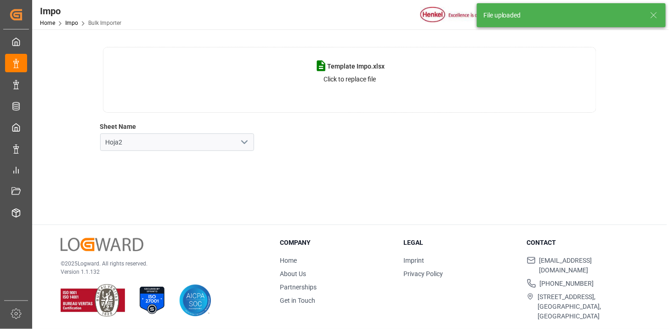
scroll to position [48, 0]
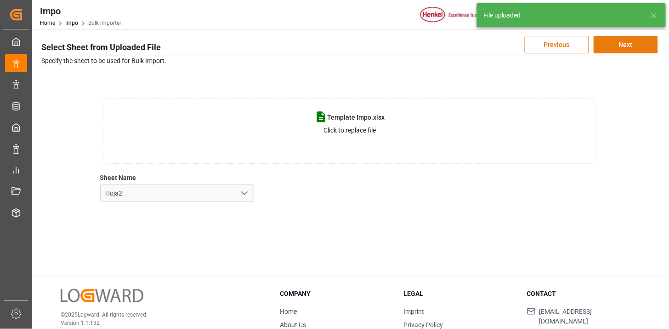
click at [620, 49] on button "Next" at bounding box center [626, 44] width 64 height 17
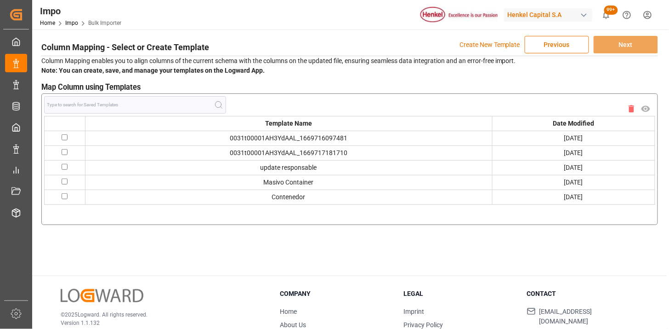
click at [63, 196] on input "checkbox" at bounding box center [65, 196] width 6 height 6
checkbox input "true"
click at [630, 43] on button "Next" at bounding box center [626, 44] width 64 height 17
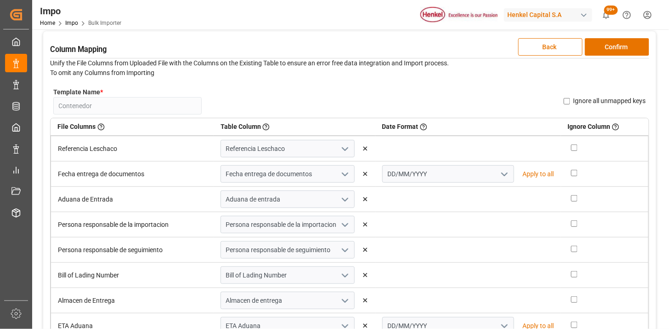
drag, startPoint x: 570, startPoint y: 144, endPoint x: 581, endPoint y: 143, distance: 11.1
click at [571, 145] on input "checkbox" at bounding box center [574, 147] width 6 height 6
checkbox input "true"
click at [612, 52] on button "Confirm" at bounding box center [617, 46] width 64 height 17
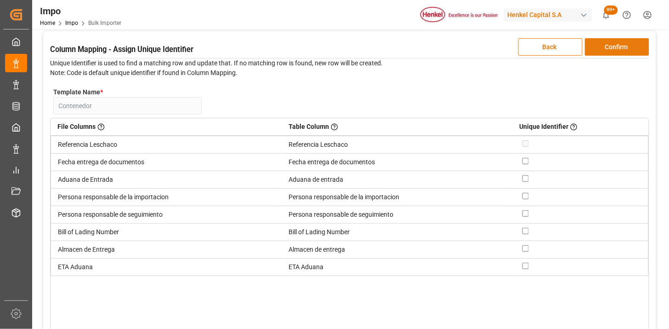
click at [612, 52] on button "Confirm" at bounding box center [617, 46] width 64 height 17
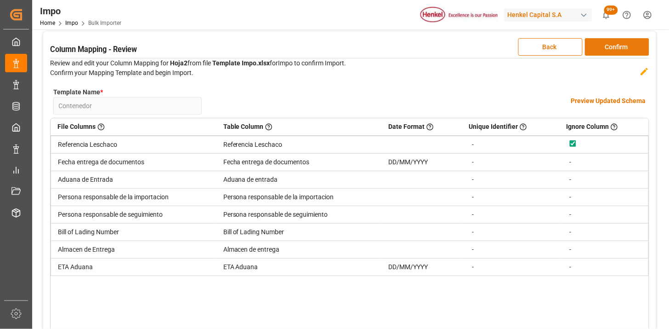
click at [612, 52] on button "Confirm" at bounding box center [617, 46] width 64 height 17
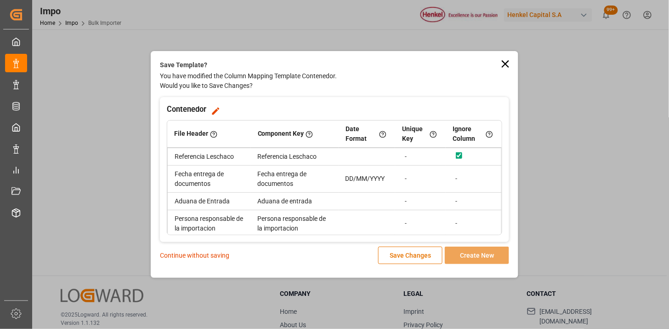
click at [212, 255] on p "Continue without saving" at bounding box center [194, 255] width 69 height 10
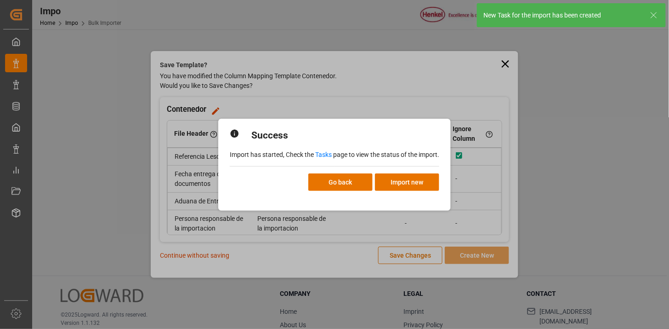
click at [333, 191] on div "Success Import has started, Check the Tasks page to view the status of the impo…" at bounding box center [334, 165] width 233 height 92
click at [343, 190] on button "Go back" at bounding box center [340, 181] width 64 height 17
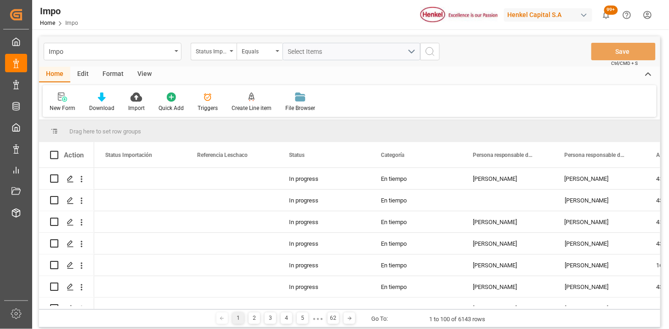
drag, startPoint x: 138, startPoint y: 74, endPoint x: 133, endPoint y: 77, distance: 6.0
click at [139, 74] on div "View" at bounding box center [145, 75] width 28 height 16
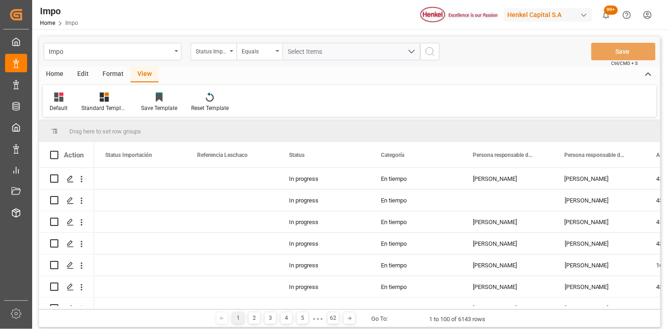
click at [108, 73] on div "Format" at bounding box center [113, 75] width 35 height 16
click at [111, 102] on div "Row Format" at bounding box center [106, 102] width 44 height 20
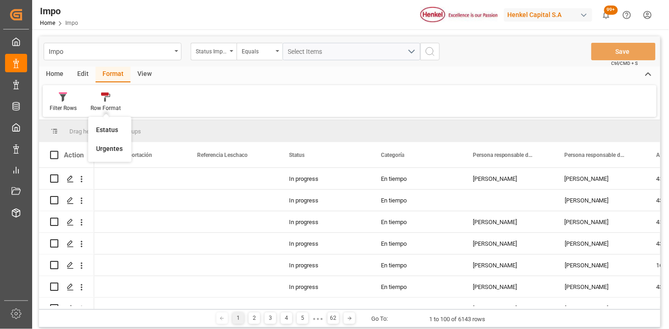
click at [123, 148] on div "Urgentes" at bounding box center [110, 148] width 36 height 19
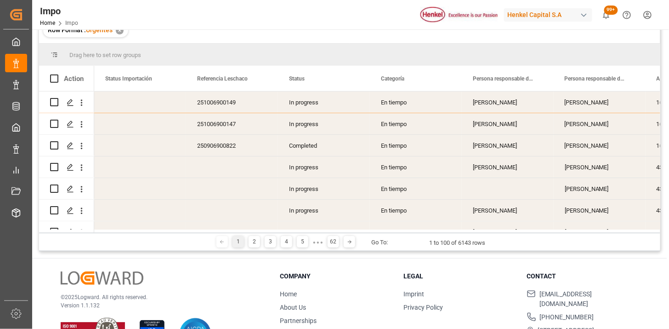
scroll to position [51, 0]
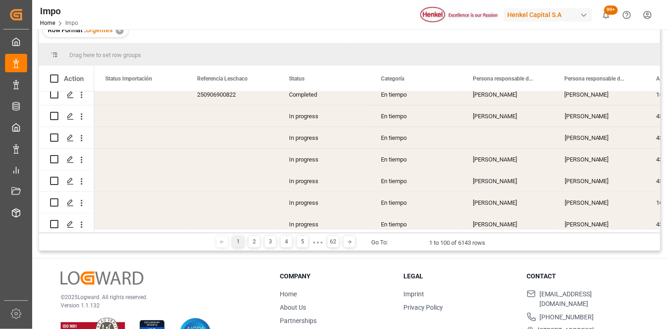
click at [294, 134] on div "In progress" at bounding box center [324, 137] width 92 height 21
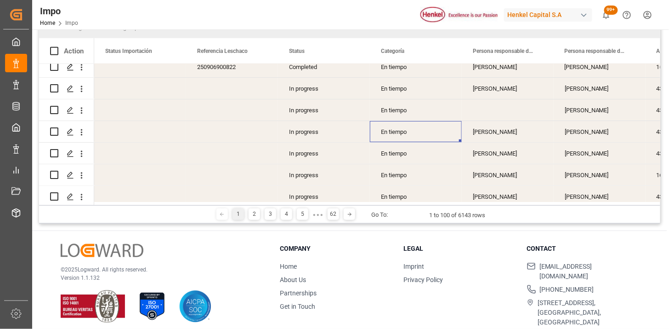
scroll to position [102, 0]
